Goal: Task Accomplishment & Management: Manage account settings

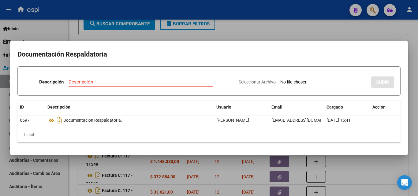
scroll to position [4, 0]
click at [256, 186] on div at bounding box center [209, 98] width 418 height 196
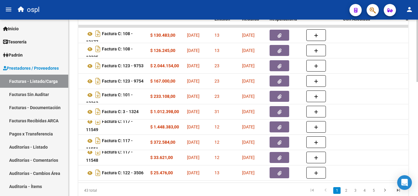
scroll to position [323, 0]
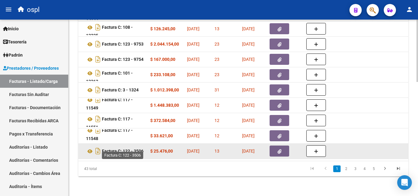
drag, startPoint x: 210, startPoint y: 156, endPoint x: 120, endPoint y: 144, distance: 90.7
click at [121, 145] on datatable-body "31220 Hospitales de Autogestión MINISTERIO DE SALUD PCIA DE BS AS O. P. 3062698…" at bounding box center [243, 82] width 330 height 158
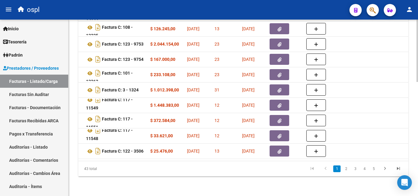
drag, startPoint x: 142, startPoint y: 174, endPoint x: 142, endPoint y: 162, distance: 11.3
click at [142, 173] on div "43 total" at bounding box center [110, 168] width 65 height 15
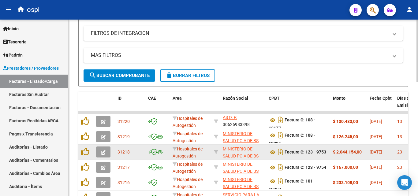
scroll to position [201, 0]
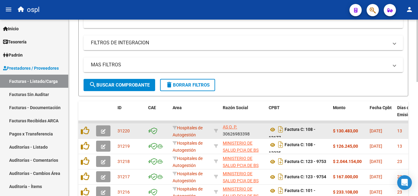
click at [99, 131] on button "button" at bounding box center [103, 130] width 14 height 11
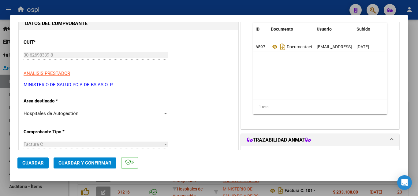
scroll to position [61, 0]
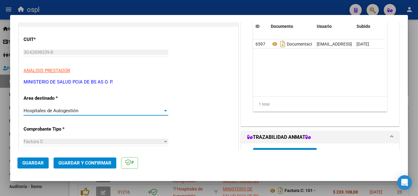
click at [114, 111] on div "Hospitales de Autogestión" at bounding box center [93, 111] width 139 height 6
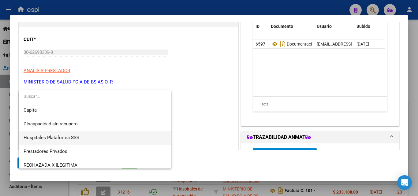
scroll to position [87, 0]
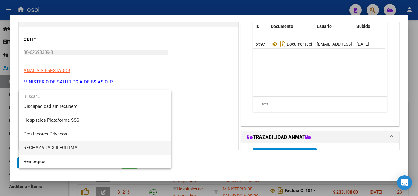
click at [80, 149] on span "RECHAZADA X ILEGITIMA" at bounding box center [95, 148] width 143 height 14
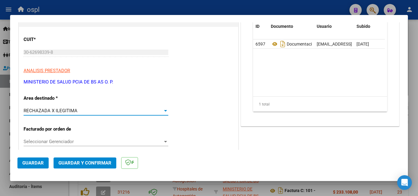
click at [88, 159] on button "Guardar y Confirmar" at bounding box center [85, 163] width 63 height 11
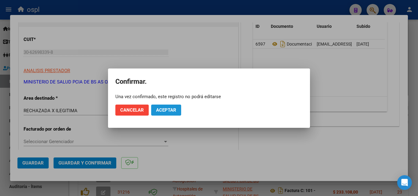
click at [162, 107] on span "Aceptar" at bounding box center [166, 110] width 20 height 6
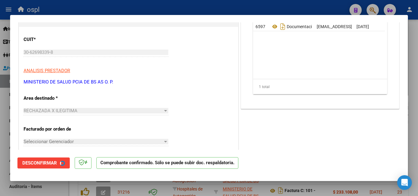
click at [0, 114] on div at bounding box center [209, 98] width 418 height 196
type input "$ 0,00"
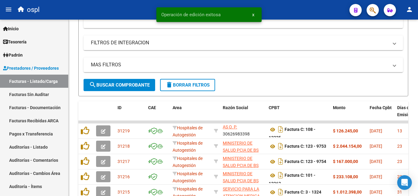
scroll to position [0, 0]
click at [33, 92] on link "Facturas Sin Auditar" at bounding box center [34, 94] width 68 height 13
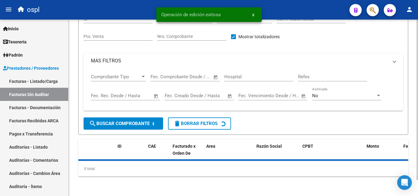
scroll to position [17, 0]
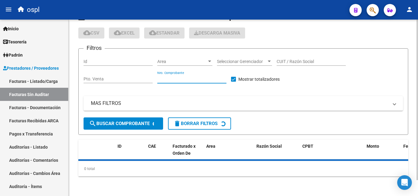
click at [177, 77] on input "Nro. Comprobante" at bounding box center [191, 79] width 69 height 5
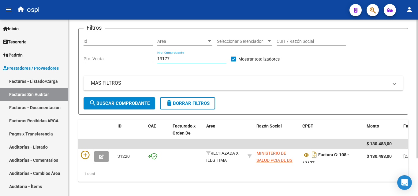
scroll to position [48, 0]
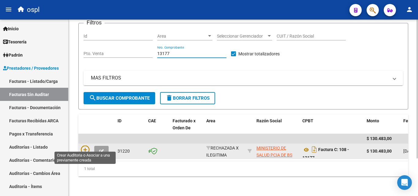
type input "13177"
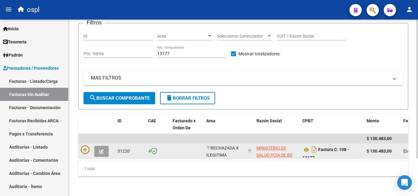
click at [84, 149] on div at bounding box center [97, 151] width 32 height 11
click at [84, 147] on icon at bounding box center [85, 150] width 9 height 9
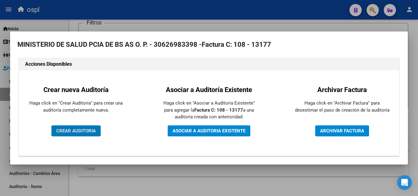
click at [80, 130] on span "CREAR AUDITORIA" at bounding box center [75, 131] width 39 height 6
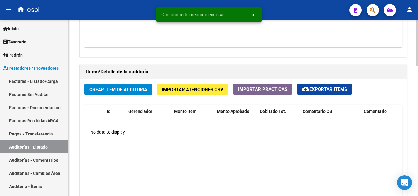
scroll to position [398, 0]
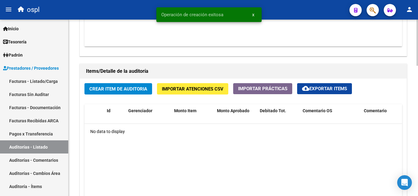
click at [132, 88] on span "Crear Item de Auditoria" at bounding box center [118, 89] width 58 height 6
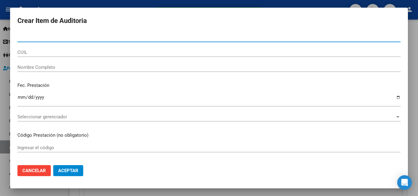
click at [52, 72] on div "Nombre Completo" at bounding box center [208, 70] width 383 height 15
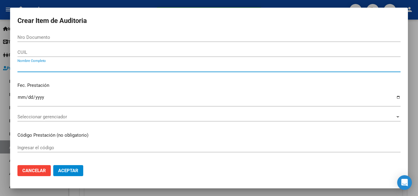
click at [53, 69] on input "Nombre Completo" at bounding box center [208, 68] width 383 height 6
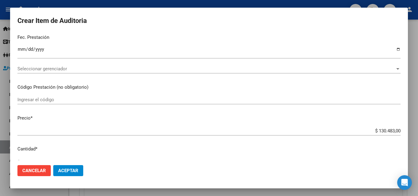
scroll to position [122, 0]
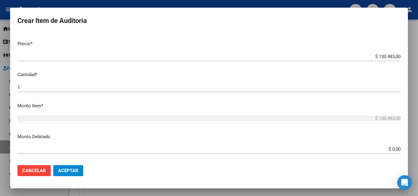
type input "todos"
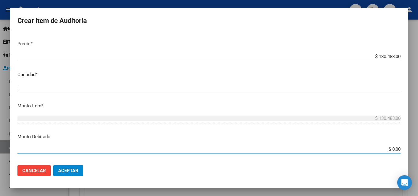
drag, startPoint x: 388, startPoint y: 149, endPoint x: 408, endPoint y: 149, distance: 20.5
click at [408, 149] on div "Crear Item de Auditoria Nro Documento CUIL todos Nombre Completo Fec. Prestació…" at bounding box center [209, 98] width 418 height 196
type input "$ 130.483,00"
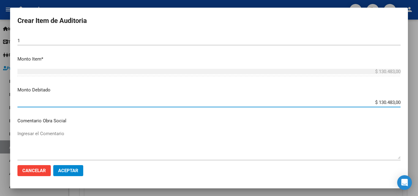
scroll to position [214, 0]
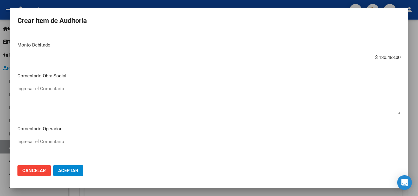
click at [73, 136] on mat-dialog-content "Nro Documento CUIL todos Nombre Completo Fec. Prestación Ingresar la fecha Sele…" at bounding box center [209, 97] width 398 height 128
drag, startPoint x: 76, startPoint y: 138, endPoint x: 77, endPoint y: 141, distance: 3.3
click at [77, 139] on div "Ingresar el Comentario" at bounding box center [208, 152] width 383 height 31
click at [78, 144] on textarea "Ingresar el Comentario" at bounding box center [208, 152] width 383 height 29
type textarea "rechazada por no presentar copia de dni adjunta que acredite atencion recibida"
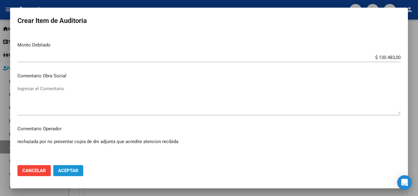
click at [75, 172] on span "Aceptar" at bounding box center [68, 171] width 20 height 6
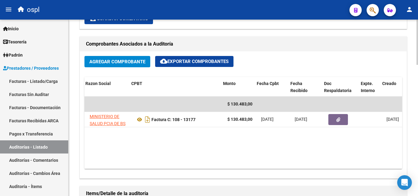
scroll to position [0, 106]
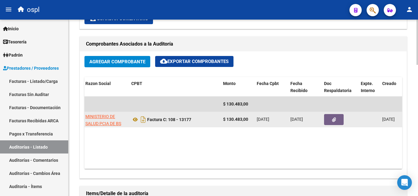
click at [329, 117] on button "button" at bounding box center [334, 119] width 20 height 11
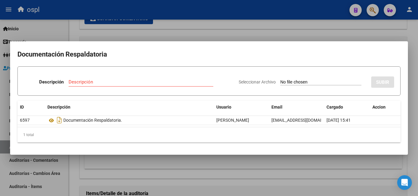
click at [289, 84] on input "Seleccionar Archivo" at bounding box center [320, 83] width 81 height 6
type input "C:\fakepath\RECHAZO X ILEGITIMA - fc 13177.pdf"
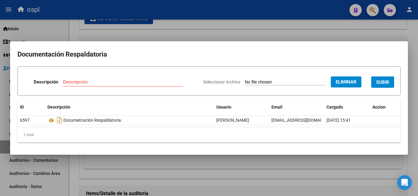
click at [151, 83] on input "Descripción" at bounding box center [123, 82] width 120 height 6
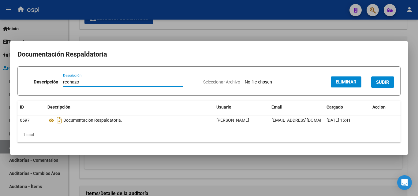
type input "rechazo"
click at [385, 83] on span "SUBIR" at bounding box center [382, 83] width 13 height 6
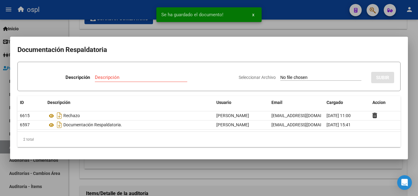
click at [310, 29] on div at bounding box center [209, 98] width 418 height 196
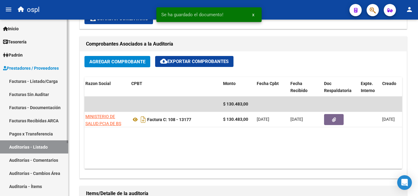
click at [47, 85] on link "Facturas - Listado/Carga" at bounding box center [34, 81] width 68 height 13
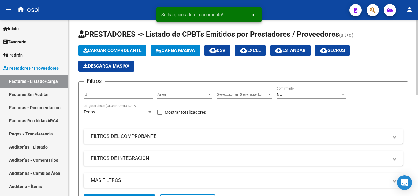
click at [168, 92] on span "Area" at bounding box center [182, 94] width 50 height 5
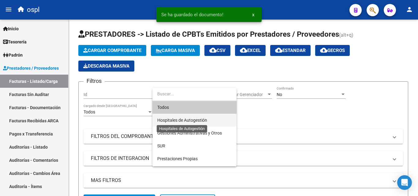
click at [185, 122] on span "Hospitales de Autogestión" at bounding box center [182, 120] width 50 height 5
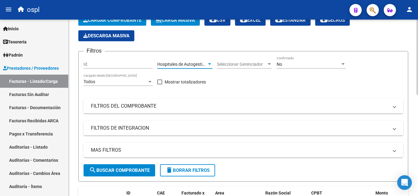
scroll to position [31, 0]
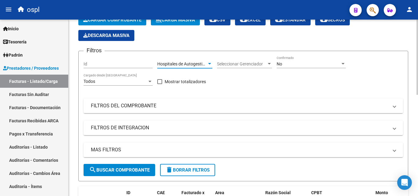
click at [151, 107] on mat-panel-title "FILTROS DEL COMPROBANTE" at bounding box center [239, 106] width 297 height 7
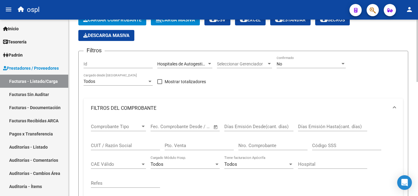
click at [215, 125] on span "Open calendar" at bounding box center [215, 127] width 15 height 15
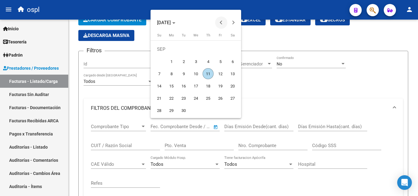
click at [222, 19] on span "Previous month" at bounding box center [221, 23] width 12 height 12
click at [221, 49] on span "1" at bounding box center [220, 49] width 11 height 11
type input "[DATE]"
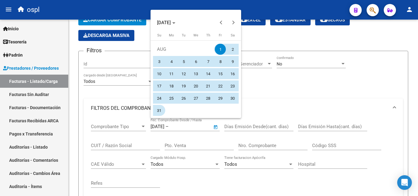
click at [159, 109] on span "31" at bounding box center [159, 110] width 11 height 11
type input "[DATE]"
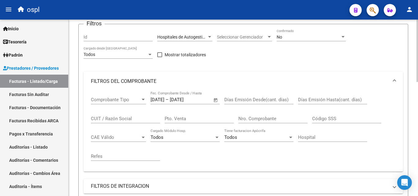
scroll to position [122, 0]
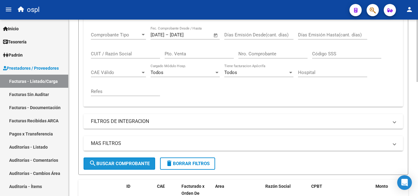
click at [124, 162] on span "search Buscar Comprobante" at bounding box center [119, 164] width 61 height 6
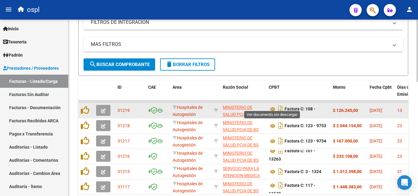
scroll to position [232, 0]
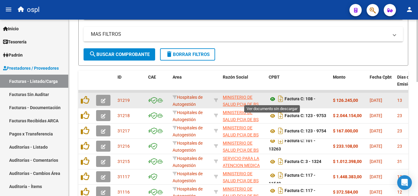
click at [271, 97] on icon at bounding box center [273, 98] width 8 height 7
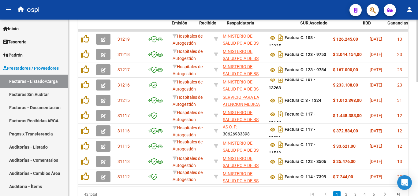
scroll to position [0, 226]
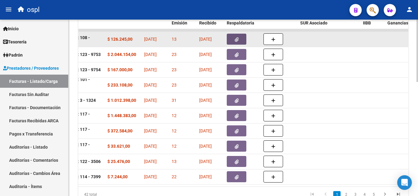
click at [242, 34] on button "button" at bounding box center [237, 39] width 20 height 11
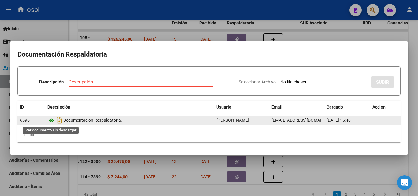
click at [51, 121] on icon at bounding box center [51, 120] width 8 height 7
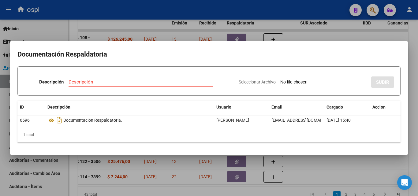
click at [327, 170] on div at bounding box center [209, 98] width 418 height 196
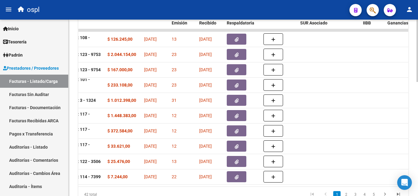
scroll to position [294, 0]
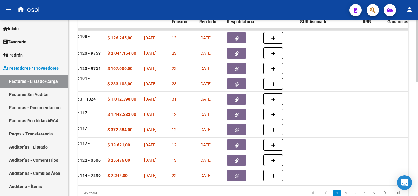
drag, startPoint x: 220, startPoint y: 192, endPoint x: 183, endPoint y: 187, distance: 37.1
click at [177, 189] on div "ID CAE Area Razón Social CPBT Monto Fecha Cpbt Días desde Emisión Fecha Recibid…" at bounding box center [243, 104] width 330 height 193
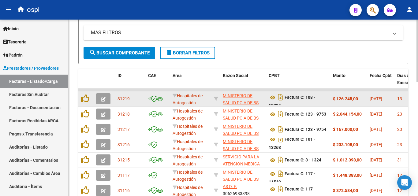
scroll to position [233, 0]
click at [103, 96] on span "button" at bounding box center [103, 99] width 5 height 6
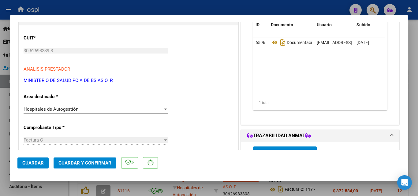
scroll to position [92, 0]
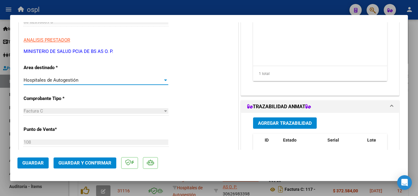
click at [106, 80] on div "Hospitales de Autogestión" at bounding box center [93, 80] width 139 height 6
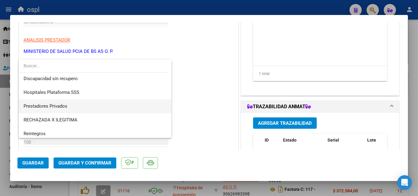
scroll to position [87, 0]
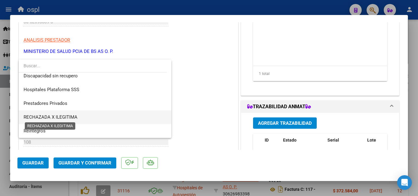
click at [74, 117] on span "RECHAZADA X ILEGITIMA" at bounding box center [51, 117] width 54 height 6
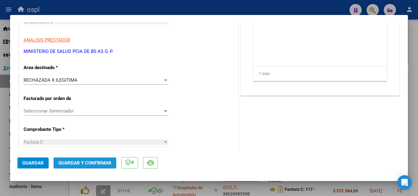
click at [88, 161] on span "Guardar y Confirmar" at bounding box center [84, 163] width 53 height 6
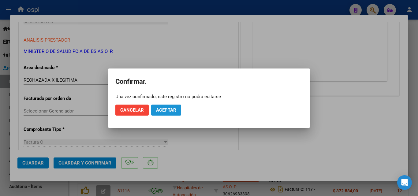
click at [175, 109] on span "Aceptar" at bounding box center [166, 110] width 20 height 6
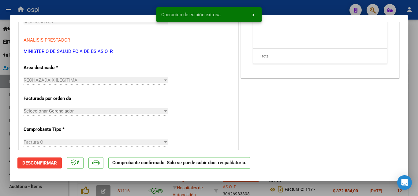
click at [0, 109] on div at bounding box center [209, 98] width 418 height 196
type input "$ 0,00"
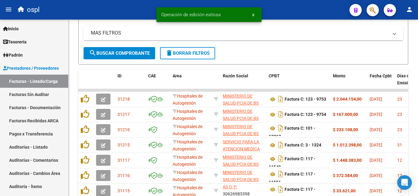
scroll to position [0, 0]
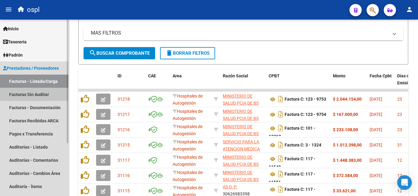
click at [44, 94] on link "Facturas Sin Auditar" at bounding box center [34, 94] width 68 height 13
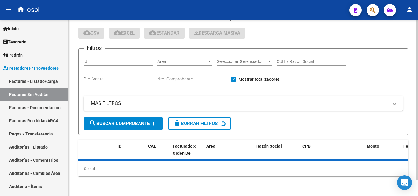
click at [184, 85] on div "Nro. Comprobante" at bounding box center [191, 79] width 69 height 17
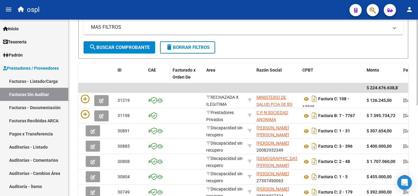
scroll to position [63, 0]
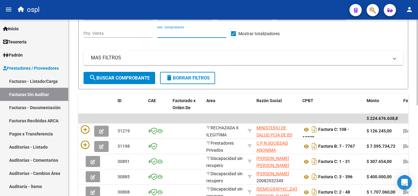
click at [182, 33] on input "Nro. Comprobante" at bounding box center [191, 33] width 69 height 5
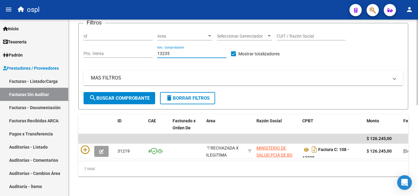
scroll to position [48, 0]
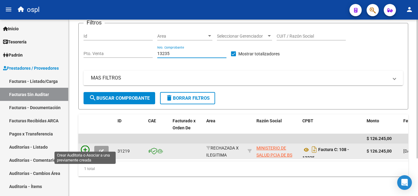
type input "13235"
click at [83, 146] on icon at bounding box center [85, 150] width 9 height 9
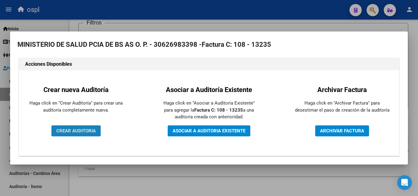
click at [84, 131] on span "CREAR AUDITORIA" at bounding box center [75, 131] width 39 height 6
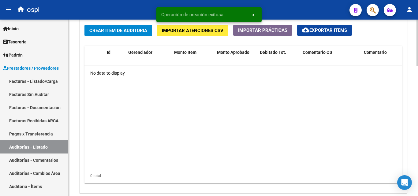
scroll to position [459, 0]
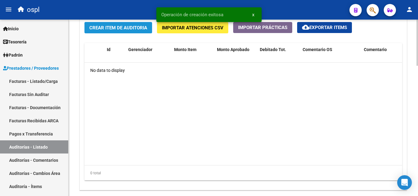
click at [123, 24] on button "Crear Item de Auditoria" at bounding box center [118, 27] width 68 height 11
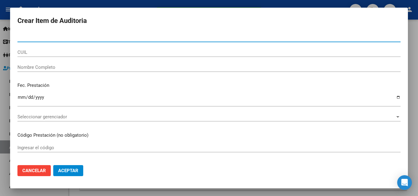
click at [71, 72] on div "Nombre Completo" at bounding box center [208, 67] width 383 height 9
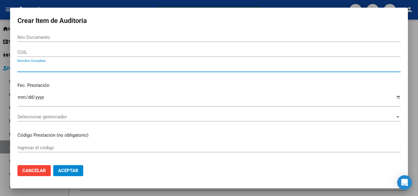
click at [71, 69] on input "Nombre Completo" at bounding box center [208, 68] width 383 height 6
type input "todos"
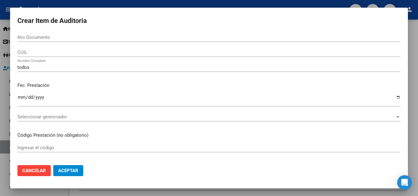
scroll to position [122, 0]
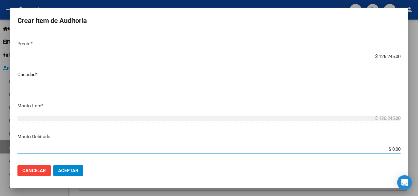
drag, startPoint x: 395, startPoint y: 149, endPoint x: 409, endPoint y: 145, distance: 13.7
click at [407, 147] on mat-dialog-content "Nro Documento CUIL todos Nombre Completo Fec. Prestación Ingresar la fecha Sele…" at bounding box center [209, 97] width 398 height 128
type input "$ 126.245,00"
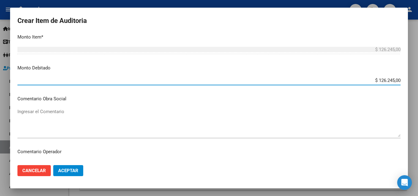
scroll to position [214, 0]
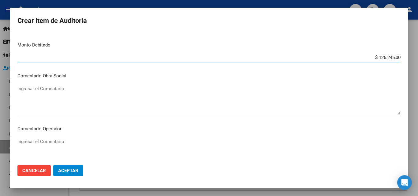
click at [98, 130] on p "Comentario Operador" at bounding box center [208, 128] width 383 height 7
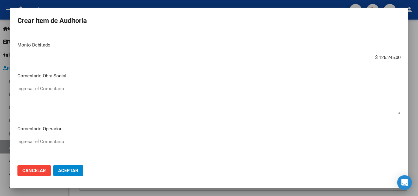
click at [95, 139] on textarea "Ingresar el Comentario" at bounding box center [208, 152] width 383 height 29
type textarea "r"
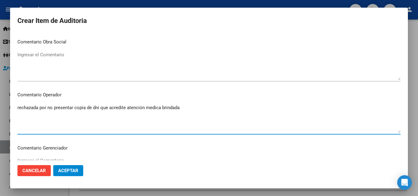
scroll to position [306, 0]
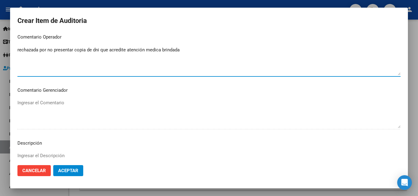
type textarea "rechazada por no presentar copia de dni que acredite atención medica brindada"
click at [61, 169] on span "Aceptar" at bounding box center [68, 171] width 20 height 6
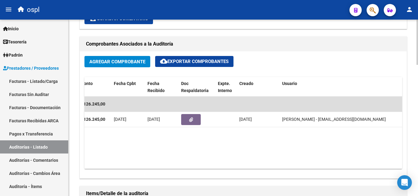
scroll to position [0, 110]
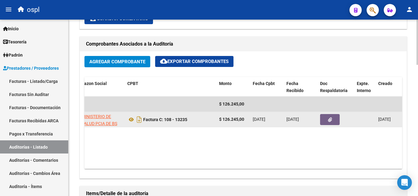
click at [331, 118] on icon "button" at bounding box center [330, 120] width 4 height 5
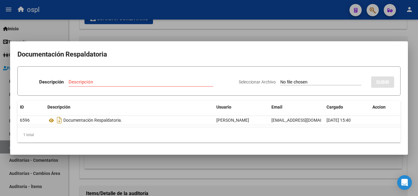
click at [284, 83] on input "Seleccionar Archivo" at bounding box center [320, 83] width 81 height 6
type input "C:\fakepath\RECHAZO X ILEGITIMA - fc 13235.pdf"
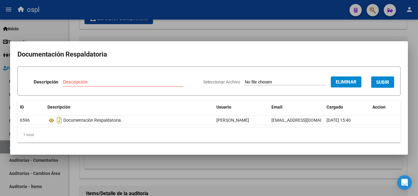
click at [95, 81] on input "Descripción" at bounding box center [123, 82] width 120 height 6
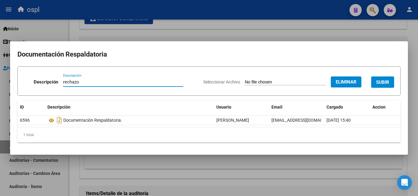
type input "rechazo"
click at [388, 81] on span "SUBIR" at bounding box center [382, 83] width 13 height 6
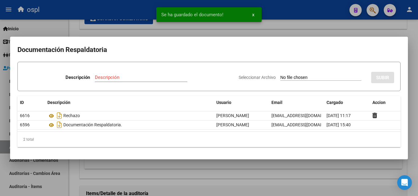
click at [274, 29] on div at bounding box center [209, 98] width 418 height 196
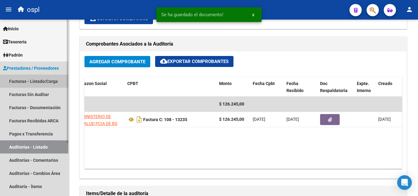
click at [46, 81] on link "Facturas - Listado/Carga" at bounding box center [34, 81] width 68 height 13
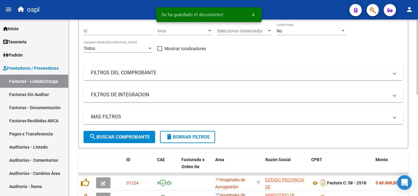
scroll to position [24, 0]
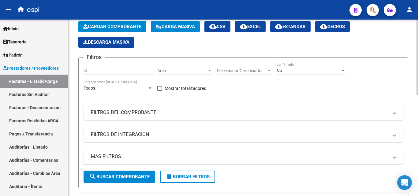
click at [202, 69] on span "Area" at bounding box center [182, 70] width 50 height 5
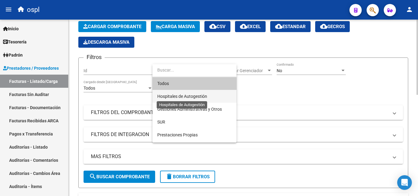
click at [188, 98] on span "Hospitales de Autogestión" at bounding box center [182, 96] width 50 height 5
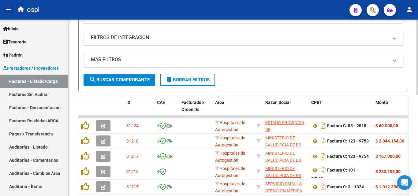
scroll to position [85, 0]
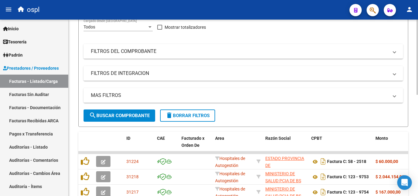
click at [159, 48] on mat-panel-title "FILTROS DEL COMPROBANTE" at bounding box center [239, 51] width 297 height 7
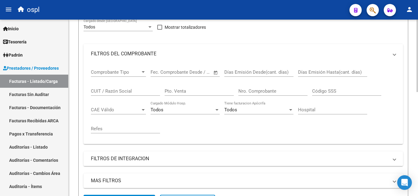
click at [159, 49] on mat-expansion-panel-header "FILTROS DEL COMPROBANTE" at bounding box center [243, 54] width 319 height 20
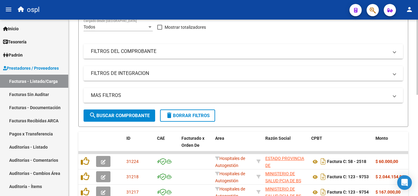
click at [190, 48] on mat-panel-title "FILTROS DEL COMPROBANTE" at bounding box center [239, 51] width 297 height 7
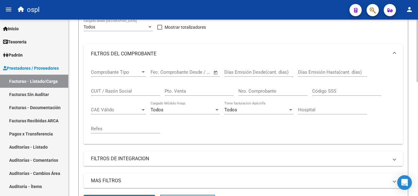
click at [216, 70] on span "Open calendar" at bounding box center [215, 72] width 15 height 15
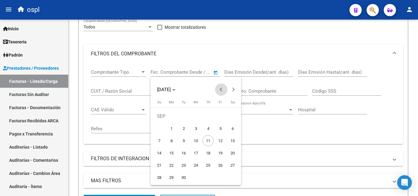
click at [226, 89] on span "Previous month" at bounding box center [221, 90] width 12 height 12
click at [220, 116] on span "1" at bounding box center [220, 116] width 11 height 11
type input "[DATE]"
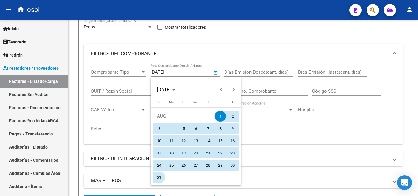
click at [158, 177] on span "31" at bounding box center [159, 177] width 11 height 11
type input "[DATE]"
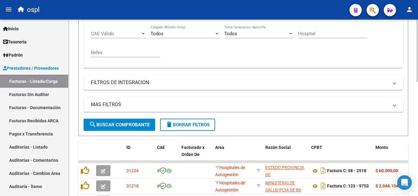
scroll to position [177, 0]
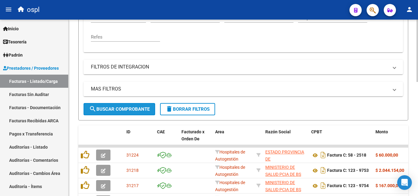
click at [140, 110] on span "search Buscar Comprobante" at bounding box center [119, 109] width 61 height 6
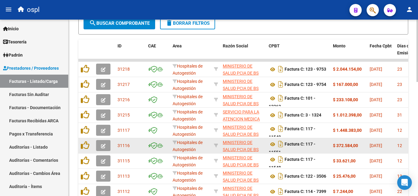
scroll to position [262, 0]
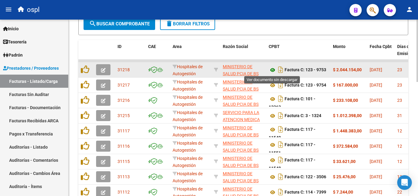
click at [273, 69] on icon at bounding box center [273, 69] width 8 height 7
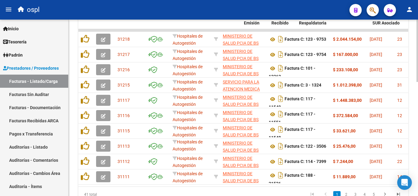
scroll to position [0, 153]
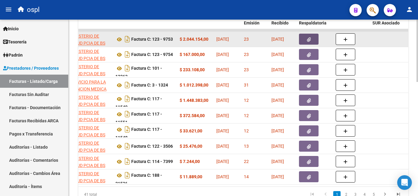
click at [317, 38] on button "button" at bounding box center [309, 39] width 20 height 11
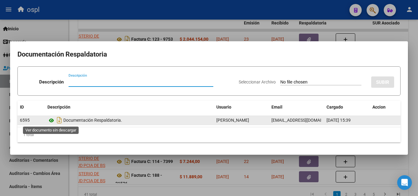
click at [51, 120] on icon at bounding box center [51, 120] width 8 height 7
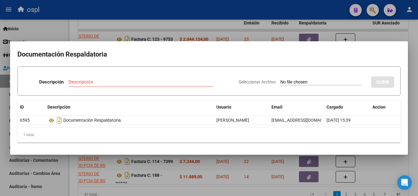
click at [266, 146] on mat-dialog-content "Documentación Respaldatoria Descripción Descripción Seleccionar Archivo SUBIR I…" at bounding box center [209, 98] width 398 height 99
click at [268, 156] on div at bounding box center [209, 98] width 418 height 196
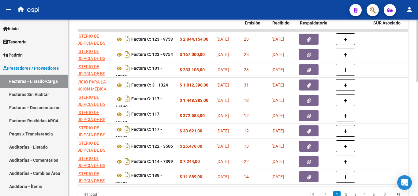
scroll to position [0, 0]
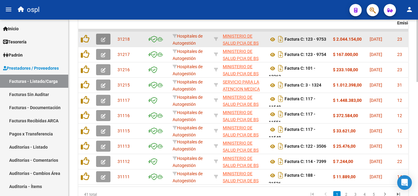
click at [101, 37] on span "button" at bounding box center [103, 39] width 5 height 6
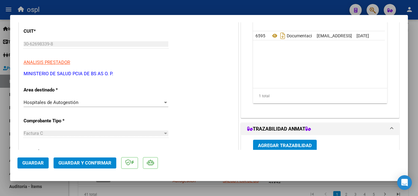
scroll to position [92, 0]
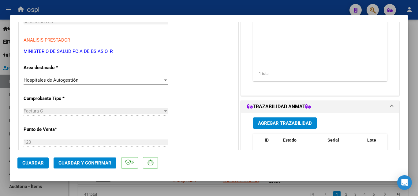
click at [125, 80] on div "Hospitales de Autogestión" at bounding box center [93, 80] width 139 height 6
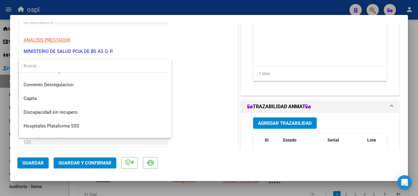
scroll to position [87, 0]
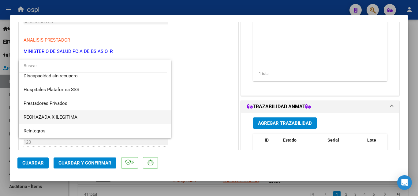
click at [93, 114] on span "RECHAZADA X ILEGITIMA" at bounding box center [95, 117] width 143 height 14
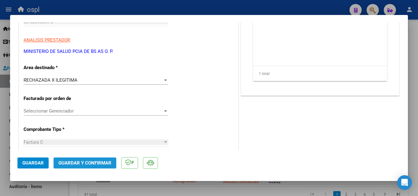
click at [91, 164] on span "Guardar y Confirmar" at bounding box center [84, 163] width 53 height 6
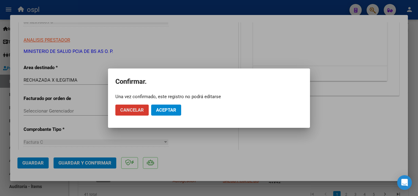
click at [161, 111] on span "Aceptar" at bounding box center [166, 110] width 20 height 6
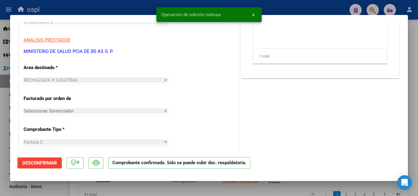
click at [0, 69] on div at bounding box center [209, 98] width 418 height 196
type input "$ 0,00"
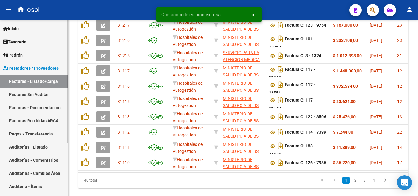
click at [24, 89] on link "Facturas Sin Auditar" at bounding box center [34, 94] width 68 height 13
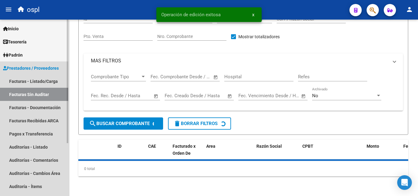
scroll to position [17, 0]
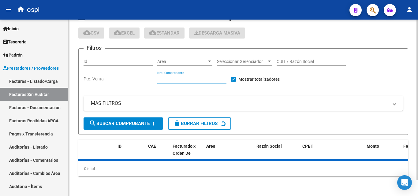
click at [168, 79] on input "Nro. Comprobante" at bounding box center [191, 79] width 69 height 5
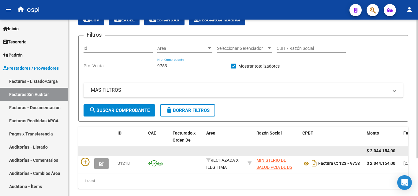
scroll to position [48, 0]
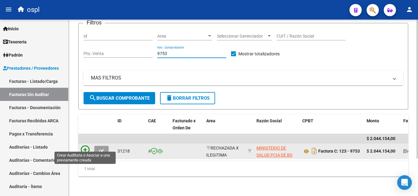
type input "9753"
click at [84, 146] on icon at bounding box center [85, 150] width 9 height 9
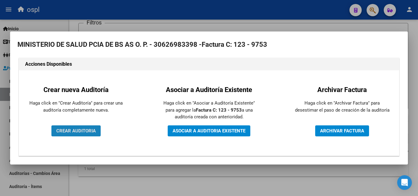
click at [80, 128] on span "CREAR AUDITORIA" at bounding box center [75, 131] width 39 height 6
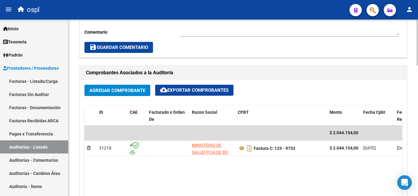
scroll to position [337, 0]
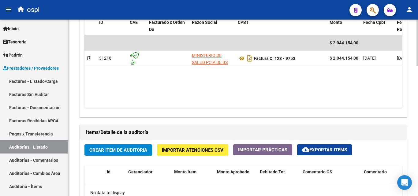
click at [110, 147] on button "Crear Item de Auditoria" at bounding box center [118, 149] width 68 height 11
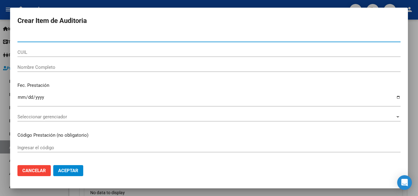
click at [47, 72] on div "Nombre Completo" at bounding box center [208, 67] width 383 height 9
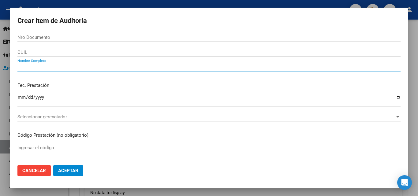
click at [54, 66] on input "Nombre Completo" at bounding box center [208, 68] width 383 height 6
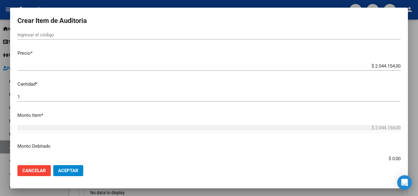
scroll to position [122, 0]
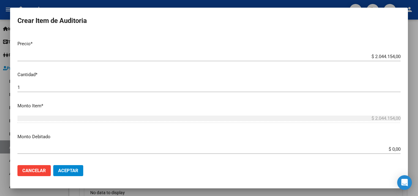
type input "todos"
drag, startPoint x: 385, startPoint y: 146, endPoint x: 417, endPoint y: 145, distance: 31.8
click at [417, 145] on div "Crear Item de Auditoria Nro Documento CUIL todos Nombre Completo Fec. Prestació…" at bounding box center [209, 98] width 418 height 196
click at [383, 149] on input "$ 0,00" at bounding box center [208, 150] width 383 height 6
drag, startPoint x: 403, startPoint y: 152, endPoint x: 415, endPoint y: 153, distance: 12.2
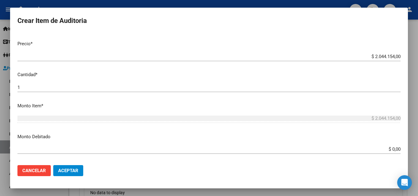
click at [415, 153] on div "Crear Item de Auditoria Nro Documento CUIL todos Nombre Completo Fec. Prestació…" at bounding box center [209, 98] width 418 height 196
click at [386, 144] on mat-dialog-content "Nro Documento CUIL todos Nombre Completo Fec. Prestación Ingresar la fecha Sele…" at bounding box center [209, 97] width 398 height 128
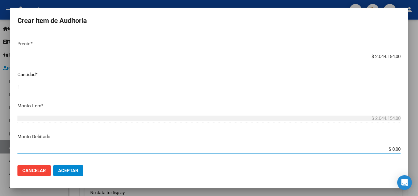
drag, startPoint x: 372, startPoint y: 147, endPoint x: 408, endPoint y: 148, distance: 35.8
click at [405, 152] on mat-dialog-content "Nro Documento CUIL todos Nombre Completo Fec. Prestación Ingresar la fecha Sele…" at bounding box center [209, 97] width 398 height 128
type input "$ 2.044.154,00"
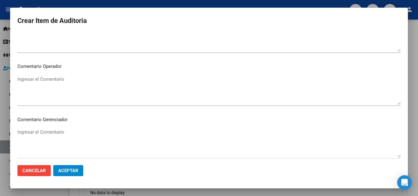
scroll to position [306, 0]
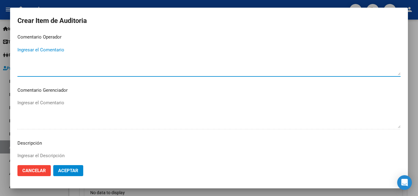
click at [83, 54] on textarea "Ingresar el Comentario" at bounding box center [208, 61] width 383 height 29
type textarea "rechazada por no presentar dni adjunto ni consentimiento informado completo"
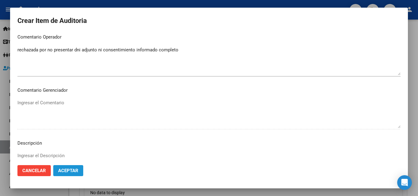
click at [69, 168] on span "Aceptar" at bounding box center [68, 171] width 20 height 6
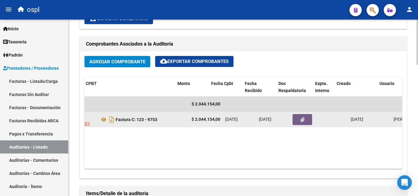
scroll to position [0, 173]
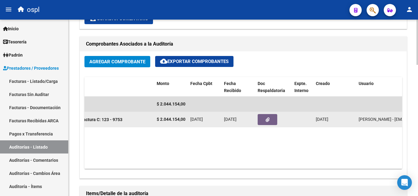
click at [271, 120] on button "button" at bounding box center [268, 119] width 20 height 11
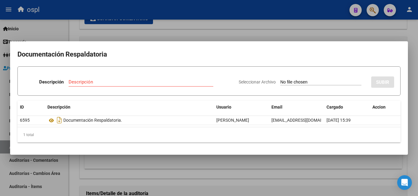
click at [278, 86] on div "Seleccionar Archivo SUBIR" at bounding box center [316, 81] width 155 height 19
click at [280, 83] on input "Seleccionar Archivo" at bounding box center [320, 83] width 81 height 6
type input "C:\fakepath\RECHAZO X ILEGITIMA - FC 9753.pdf"
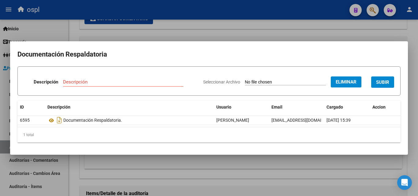
click at [113, 80] on input "Descripción" at bounding box center [123, 82] width 120 height 6
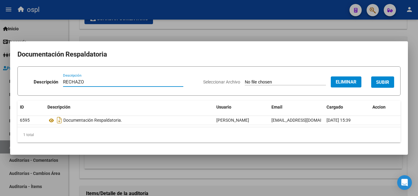
type input "RECHAZO"
click at [387, 81] on span "SUBIR" at bounding box center [382, 83] width 13 height 6
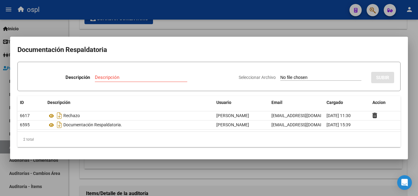
click at [263, 176] on div at bounding box center [209, 98] width 418 height 196
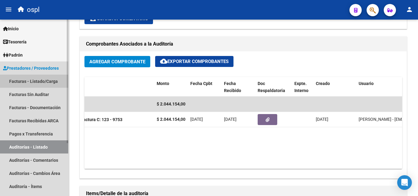
click at [39, 77] on link "Facturas - Listado/Carga" at bounding box center [34, 81] width 68 height 13
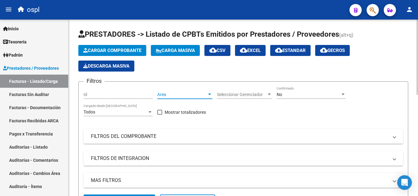
click at [161, 92] on span "Area" at bounding box center [182, 94] width 50 height 5
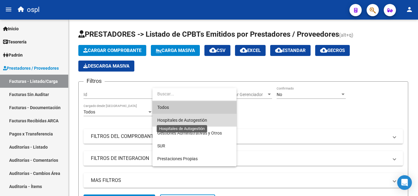
click at [197, 118] on span "Hospitales de Autogestión" at bounding box center [182, 120] width 50 height 5
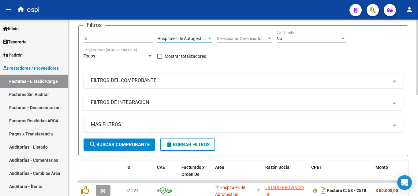
scroll to position [61, 0]
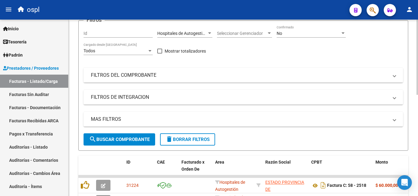
click at [186, 77] on mat-panel-title "FILTROS DEL COMPROBANTE" at bounding box center [239, 75] width 297 height 7
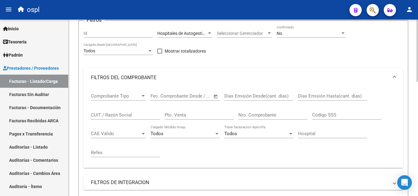
click at [214, 98] on span "Open calendar" at bounding box center [215, 96] width 15 height 15
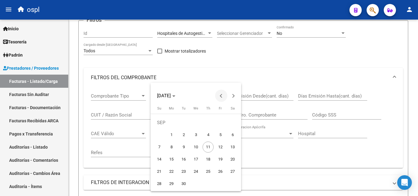
drag, startPoint x: 221, startPoint y: 89, endPoint x: 222, endPoint y: 93, distance: 4.5
click at [222, 93] on div "[DATE]" at bounding box center [196, 92] width 91 height 19
click at [222, 93] on span "Previous month" at bounding box center [221, 96] width 12 height 12
click at [221, 121] on span "1" at bounding box center [220, 122] width 11 height 11
type input "[DATE]"
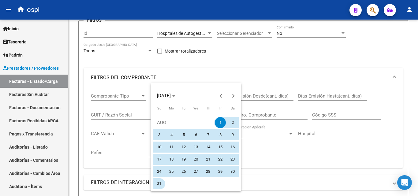
click at [158, 184] on span "31" at bounding box center [159, 183] width 11 height 11
type input "[DATE]"
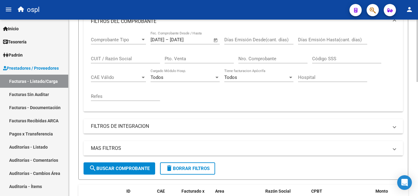
scroll to position [122, 0]
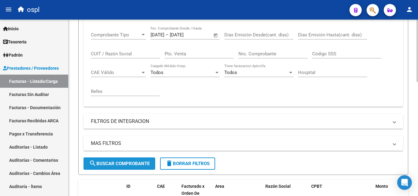
click at [113, 162] on span "search Buscar Comprobante" at bounding box center [119, 164] width 61 height 6
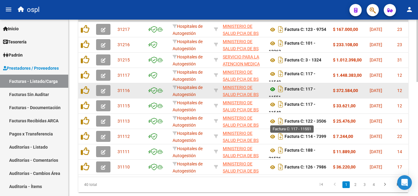
scroll to position [262, 0]
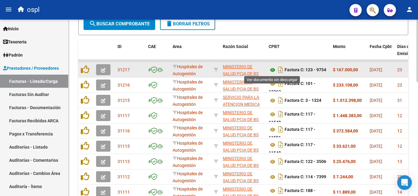
click at [275, 68] on icon at bounding box center [273, 69] width 8 height 7
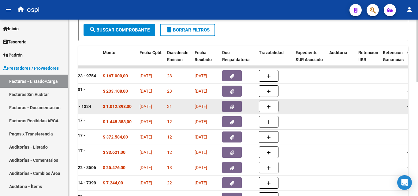
scroll to position [201, 0]
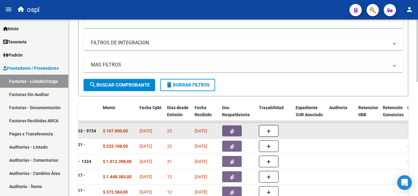
click at [233, 131] on icon "button" at bounding box center [232, 131] width 4 height 5
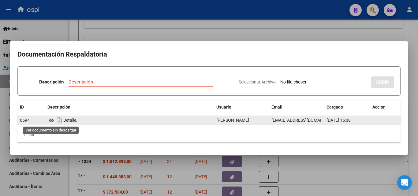
click at [52, 121] on icon at bounding box center [51, 120] width 8 height 7
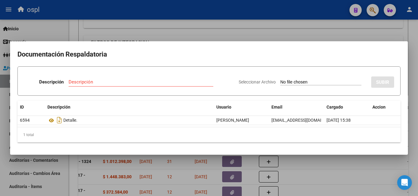
click at [131, 13] on div at bounding box center [209, 98] width 418 height 196
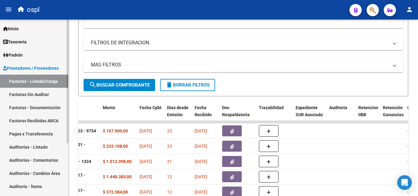
click at [42, 147] on link "Auditorías - Listado" at bounding box center [34, 146] width 68 height 13
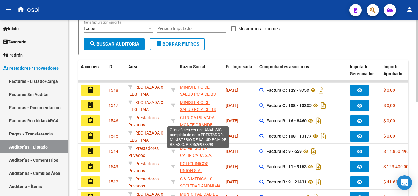
scroll to position [110, 0]
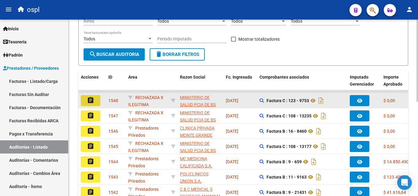
click at [95, 101] on button "assignment" at bounding box center [91, 100] width 20 height 11
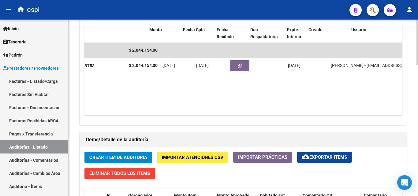
scroll to position [0, 213]
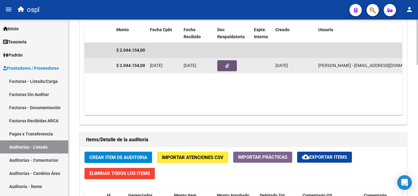
click at [233, 65] on button "button" at bounding box center [227, 65] width 20 height 11
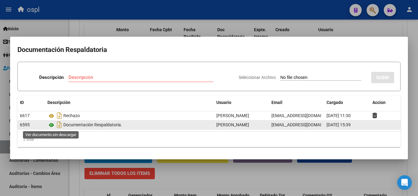
click at [51, 125] on icon at bounding box center [51, 124] width 8 height 7
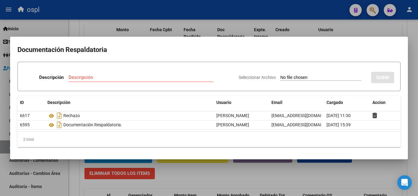
click at [319, 15] on div at bounding box center [209, 98] width 418 height 196
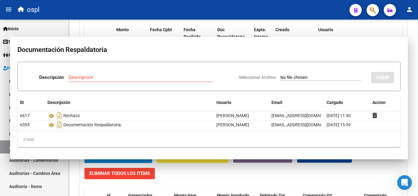
click at [319, 15] on div "ospl" at bounding box center [180, 9] width 330 height 13
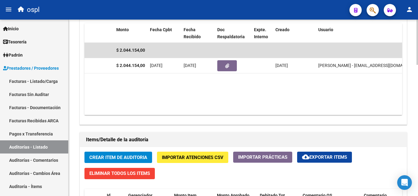
click at [327, 24] on datatable-header-cell "Usuario" at bounding box center [377, 33] width 122 height 20
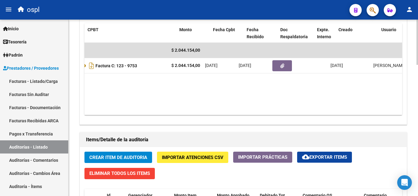
scroll to position [0, 150]
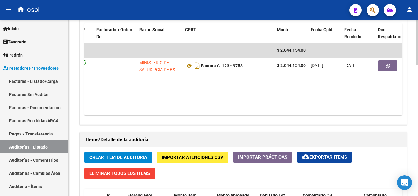
drag, startPoint x: 170, startPoint y: 108, endPoint x: 164, endPoint y: 109, distance: 5.9
click at [164, 109] on datatable-body "$ 2.044.154,00 31218 MINISTERIO DE SALUD PCIA DE BS AS O. P. Factura C: 123 - 9…" at bounding box center [243, 79] width 318 height 72
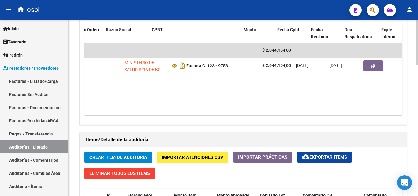
scroll to position [0, 86]
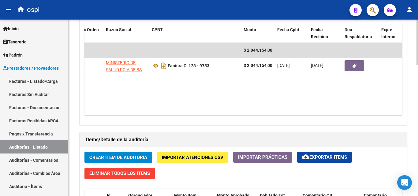
click at [168, 108] on datatable-body "$ 2.044.154,00 31218 MINISTERIO DE SALUD PCIA DE BS AS O. P. Factura C: 123 - 9…" at bounding box center [243, 79] width 318 height 72
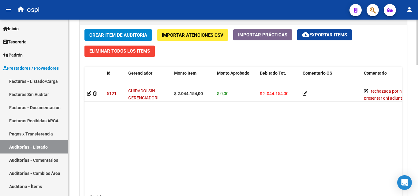
scroll to position [513, 0]
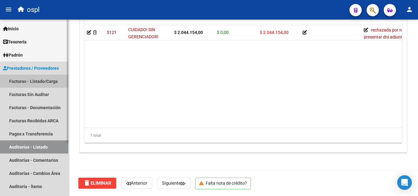
click at [42, 83] on link "Facturas - Listado/Carga" at bounding box center [34, 81] width 68 height 13
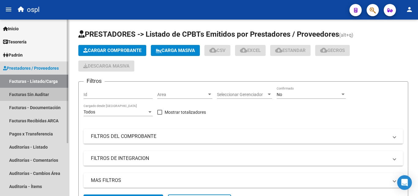
click at [53, 99] on link "Facturas Sin Auditar" at bounding box center [34, 94] width 68 height 13
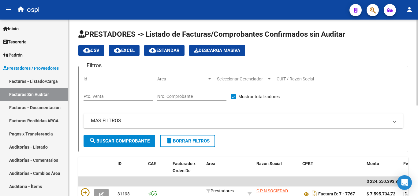
click at [190, 99] on div "Nro. Comprobante" at bounding box center [191, 94] width 69 height 12
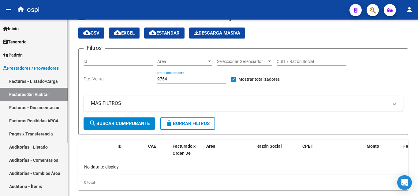
scroll to position [31, 0]
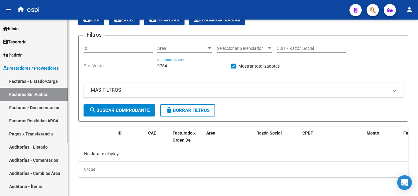
type input "9754"
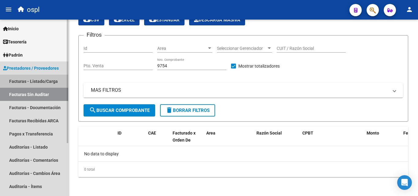
click at [41, 75] on link "Facturas - Listado/Carga" at bounding box center [34, 81] width 68 height 13
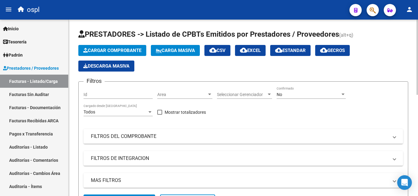
click at [169, 99] on div "Area Area" at bounding box center [184, 95] width 55 height 17
click at [170, 98] on div "Area Area" at bounding box center [184, 93] width 55 height 12
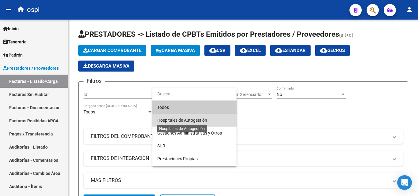
click at [175, 121] on span "Hospitales de Autogestión" at bounding box center [182, 120] width 50 height 5
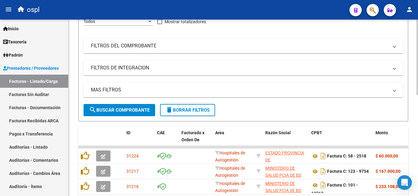
scroll to position [92, 0]
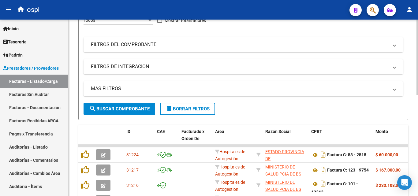
click at [155, 45] on mat-panel-title "FILTROS DEL COMPROBANTE" at bounding box center [239, 44] width 297 height 7
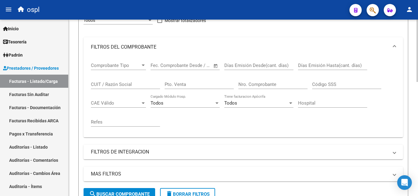
click at [216, 66] on span "Open calendar" at bounding box center [215, 65] width 15 height 15
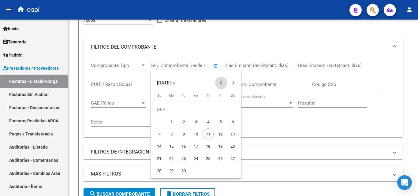
click at [220, 81] on span "Previous month" at bounding box center [221, 83] width 12 height 12
click at [216, 109] on span "1" at bounding box center [220, 109] width 11 height 11
type input "[DATE]"
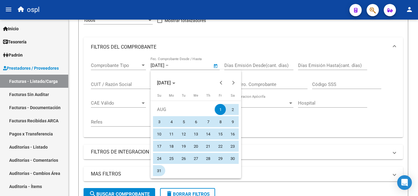
click at [159, 169] on span "31" at bounding box center [159, 170] width 11 height 11
type input "[DATE]"
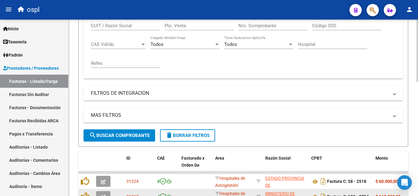
scroll to position [184, 0]
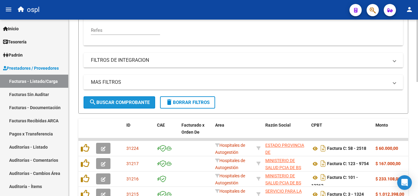
click at [134, 96] on button "search Buscar Comprobante" at bounding box center [120, 102] width 72 height 12
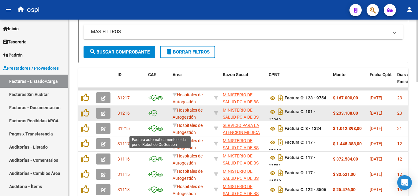
scroll to position [232, 0]
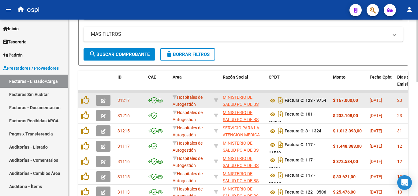
click at [105, 102] on icon "button" at bounding box center [103, 101] width 5 height 5
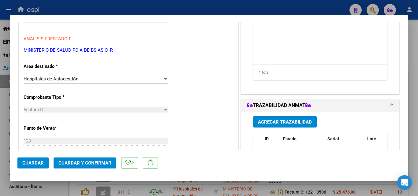
scroll to position [92, 0]
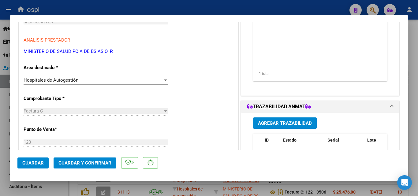
click at [81, 80] on div "Hospitales de Autogestión" at bounding box center [93, 80] width 139 height 6
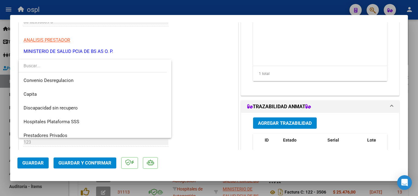
scroll to position [87, 0]
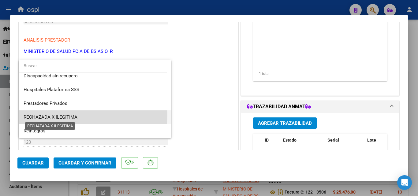
click at [67, 115] on span "RECHAZADA X ILEGITIMA" at bounding box center [51, 117] width 54 height 6
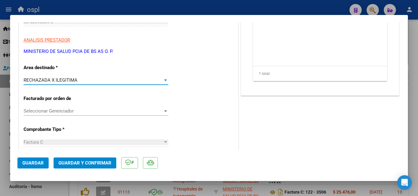
click at [81, 163] on span "Guardar y Confirmar" at bounding box center [84, 163] width 53 height 6
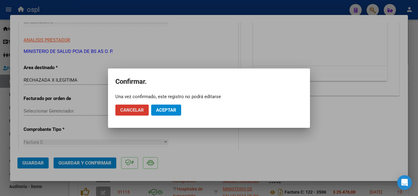
click at [177, 114] on button "Aceptar" at bounding box center [166, 110] width 30 height 11
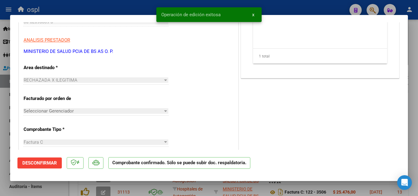
click at [0, 123] on div at bounding box center [209, 98] width 418 height 196
type input "$ 0,00"
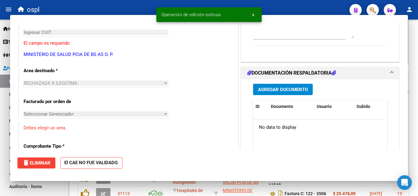
scroll to position [103, 0]
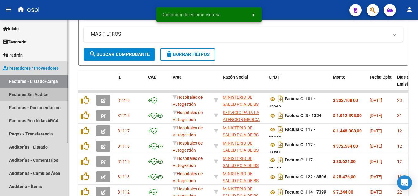
click at [26, 92] on link "Facturas Sin Auditar" at bounding box center [34, 94] width 68 height 13
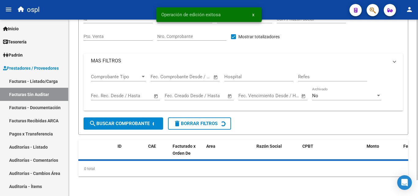
scroll to position [17, 0]
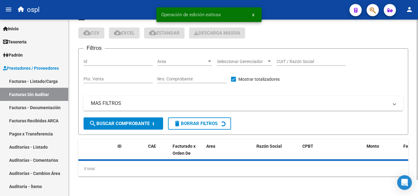
click at [177, 77] on input "Nro. Comprobante" at bounding box center [191, 79] width 69 height 5
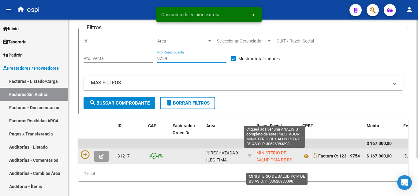
scroll to position [48, 0]
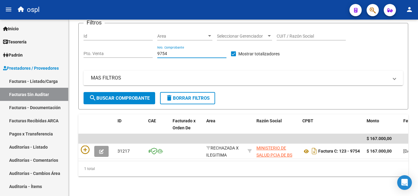
type input "9754"
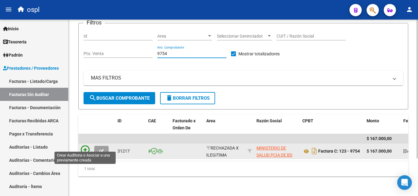
click at [83, 146] on icon at bounding box center [85, 150] width 9 height 9
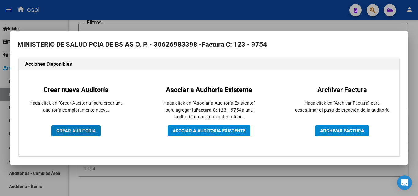
click at [77, 133] on span "CREAR AUDITORIA" at bounding box center [75, 131] width 39 height 6
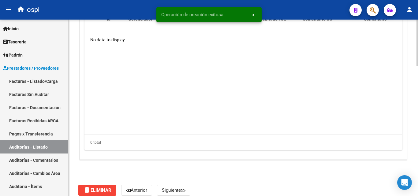
scroll to position [428, 0]
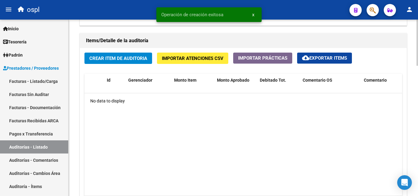
click at [110, 62] on button "Crear Item de Auditoria" at bounding box center [118, 58] width 68 height 11
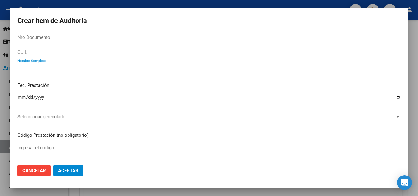
click at [18, 67] on input "Nombre Completo" at bounding box center [208, 68] width 383 height 6
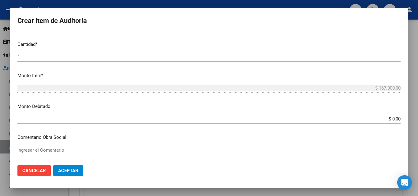
scroll to position [153, 0]
type input "TODOS"
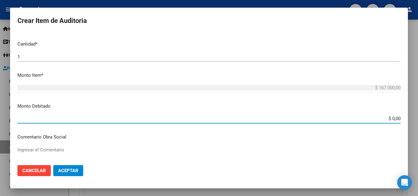
drag, startPoint x: 382, startPoint y: 118, endPoint x: 353, endPoint y: 25, distance: 97.1
click at [412, 116] on div "Crear Item de Auditoria Nro Documento CUIL TODOS Nombre Completo Fec. Prestació…" at bounding box center [209, 98] width 418 height 196
type input "$ 16.700,00"
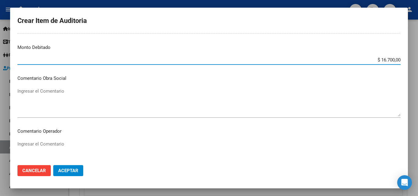
scroll to position [214, 0]
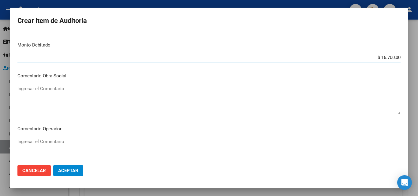
click at [105, 150] on textarea "Ingresar el Comentario" at bounding box center [208, 152] width 383 height 29
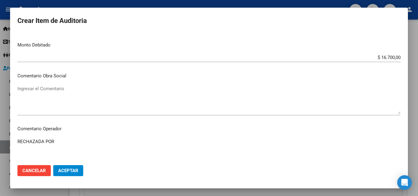
type textarea "RECHAZADA POR"
click at [396, 58] on app-form-text-field "Monto Debitado $ 16.700,00 Ingresar el monto" at bounding box center [211, 51] width 388 height 19
click at [383, 58] on input "$ 16.700,00" at bounding box center [208, 58] width 383 height 6
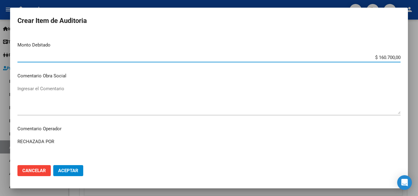
click at [336, 101] on textarea "Ingresar el Comentario" at bounding box center [208, 99] width 383 height 29
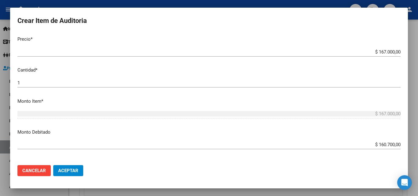
scroll to position [122, 0]
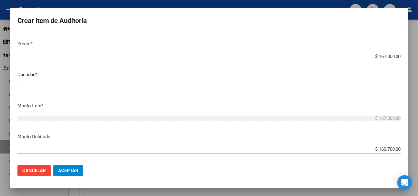
click at [382, 150] on input "$ 160.700,00" at bounding box center [208, 150] width 383 height 6
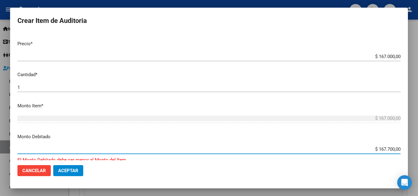
click at [388, 149] on input "$ 167.700,00" at bounding box center [208, 150] width 383 height 6
type input "$ 167.000,00"
click at [377, 159] on div "$ 167.000,00 Ingresar el monto" at bounding box center [208, 152] width 383 height 15
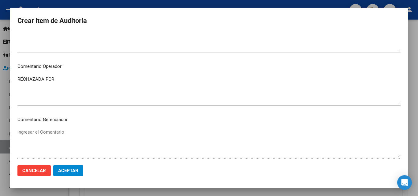
scroll to position [212, 0]
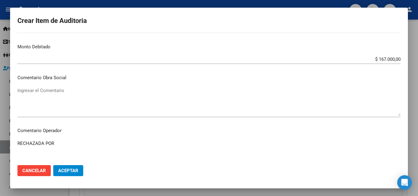
drag, startPoint x: 69, startPoint y: 144, endPoint x: 0, endPoint y: 146, distance: 69.5
click at [0, 146] on div "Crear Item de Auditoria Nro Documento CUIL TODOS Nombre Completo Fec. Prestació…" at bounding box center [209, 98] width 418 height 196
type textarea "SIN DOCUMENTACION RESPALDATORIA"
click at [65, 172] on span "Aceptar" at bounding box center [68, 171] width 20 height 6
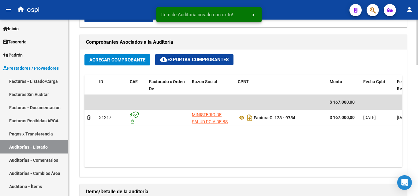
scroll to position [276, 0]
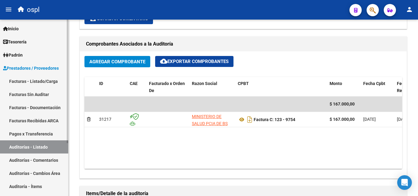
click at [39, 161] on link "Auditorías - Comentarios" at bounding box center [34, 160] width 68 height 13
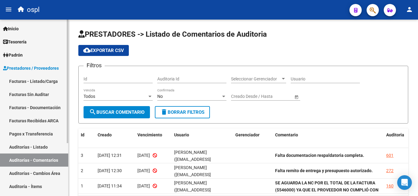
click at [41, 147] on link "Auditorías - Listado" at bounding box center [34, 146] width 68 height 13
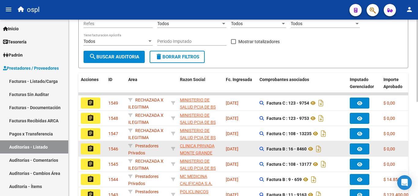
scroll to position [122, 0]
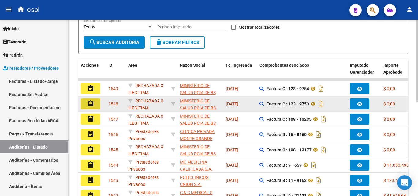
click at [93, 104] on mat-icon "assignment" at bounding box center [90, 103] width 7 height 7
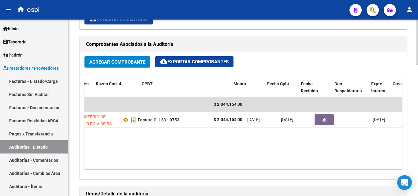
scroll to position [0, 120]
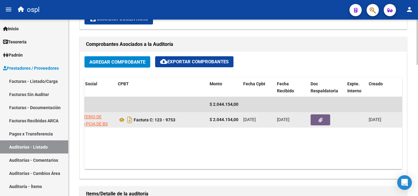
click at [316, 120] on button "button" at bounding box center [321, 119] width 20 height 11
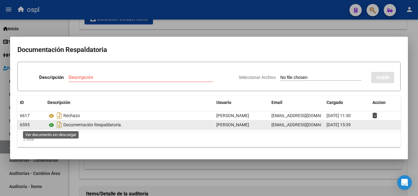
click at [48, 123] on icon at bounding box center [51, 124] width 8 height 7
